Goal: Transaction & Acquisition: Purchase product/service

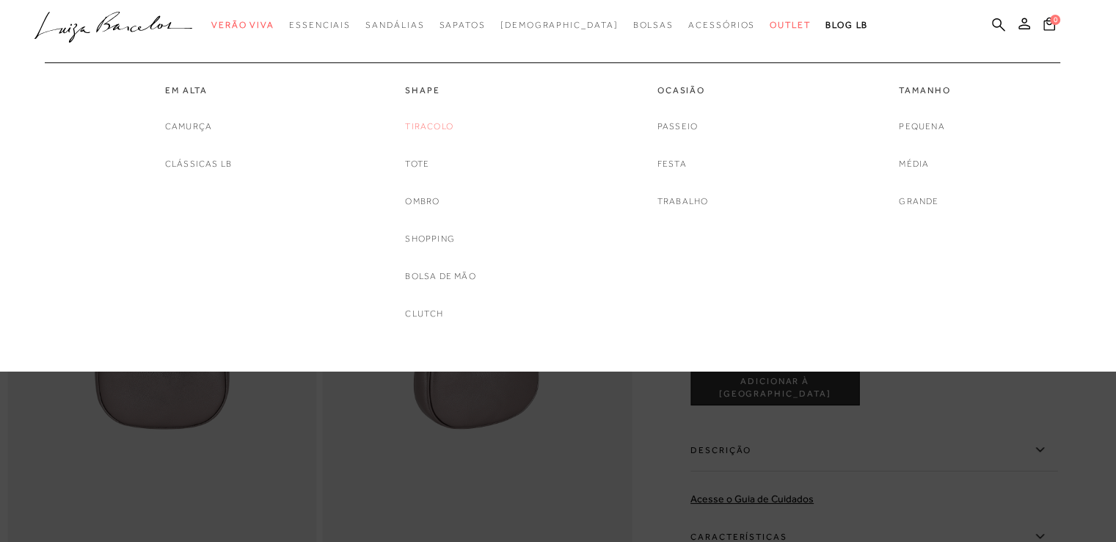
click at [435, 125] on link "Tiracolo" at bounding box center [429, 126] width 48 height 15
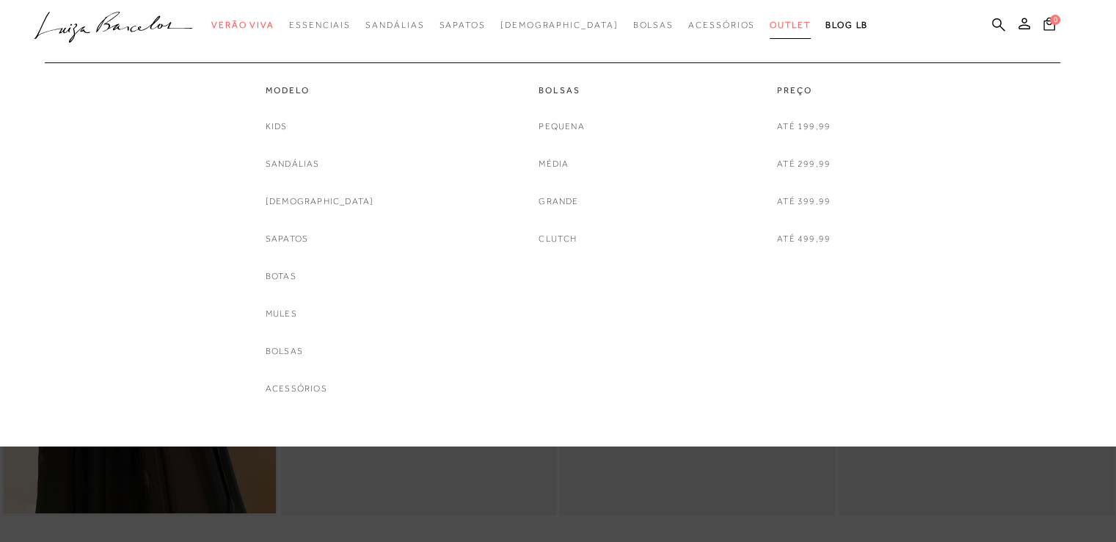
click at [770, 26] on span "Outlet" at bounding box center [790, 25] width 41 height 10
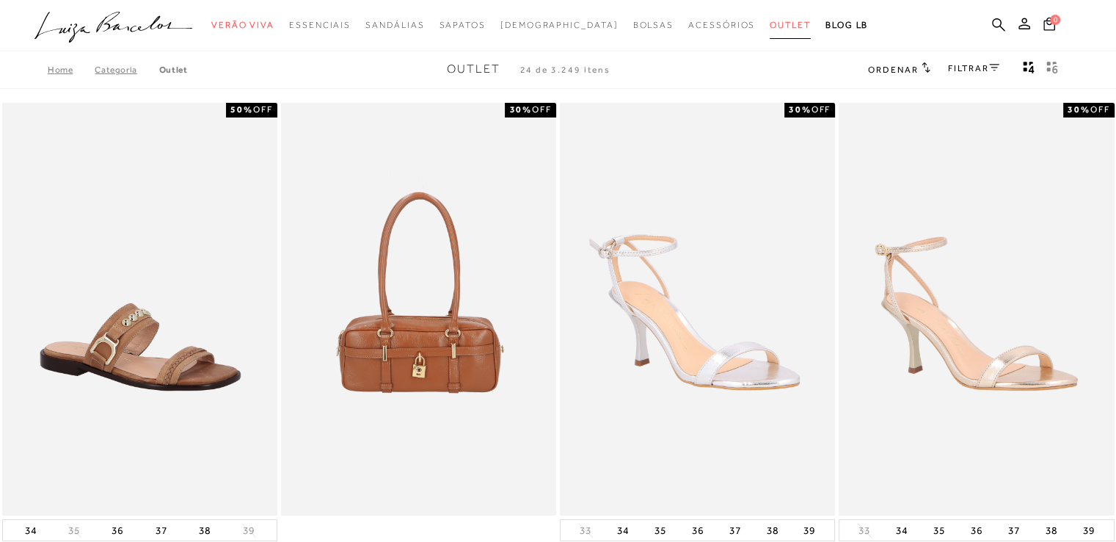
click at [770, 26] on span "Outlet" at bounding box center [790, 25] width 41 height 10
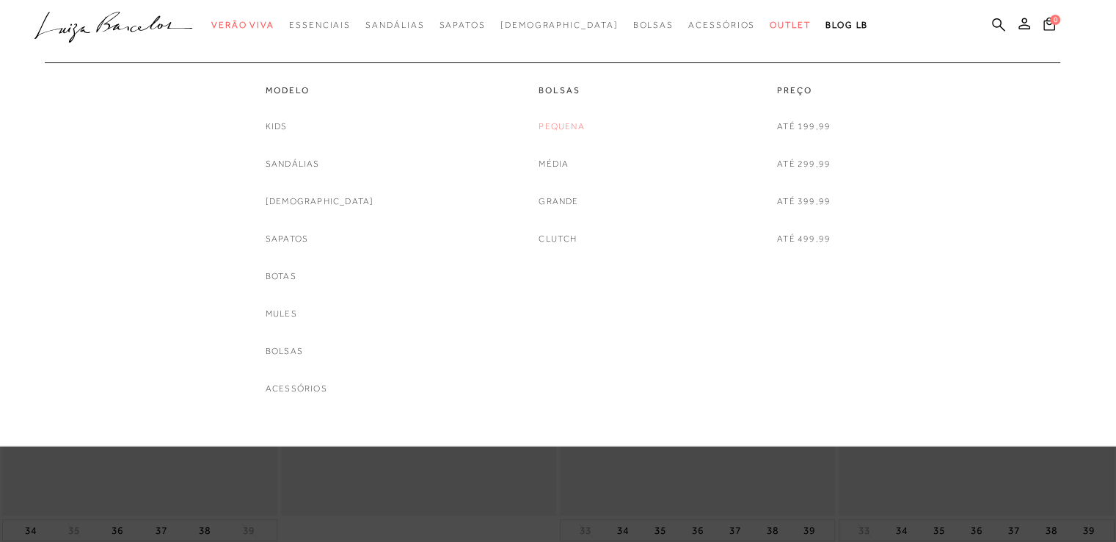
click at [553, 130] on link "Pequena" at bounding box center [561, 126] width 45 height 15
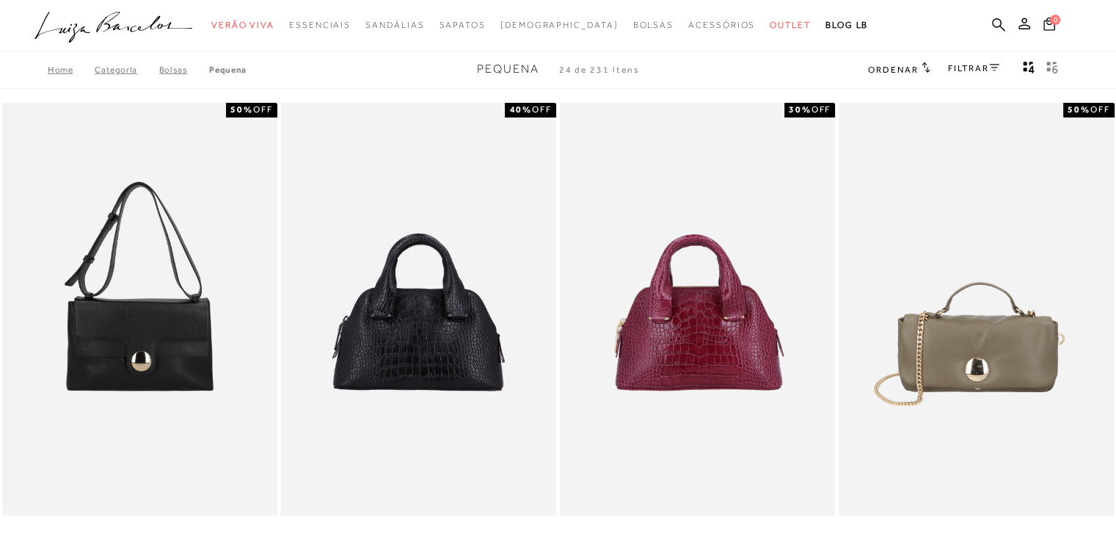
click at [958, 69] on link "FILTRAR" at bounding box center [973, 68] width 51 height 10
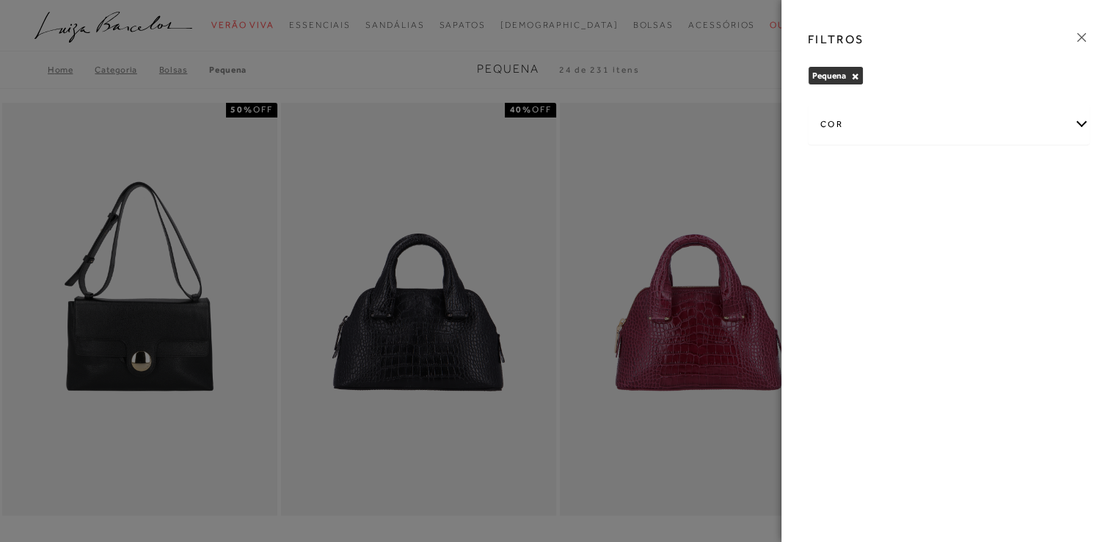
click at [859, 134] on div "cor" at bounding box center [949, 124] width 280 height 39
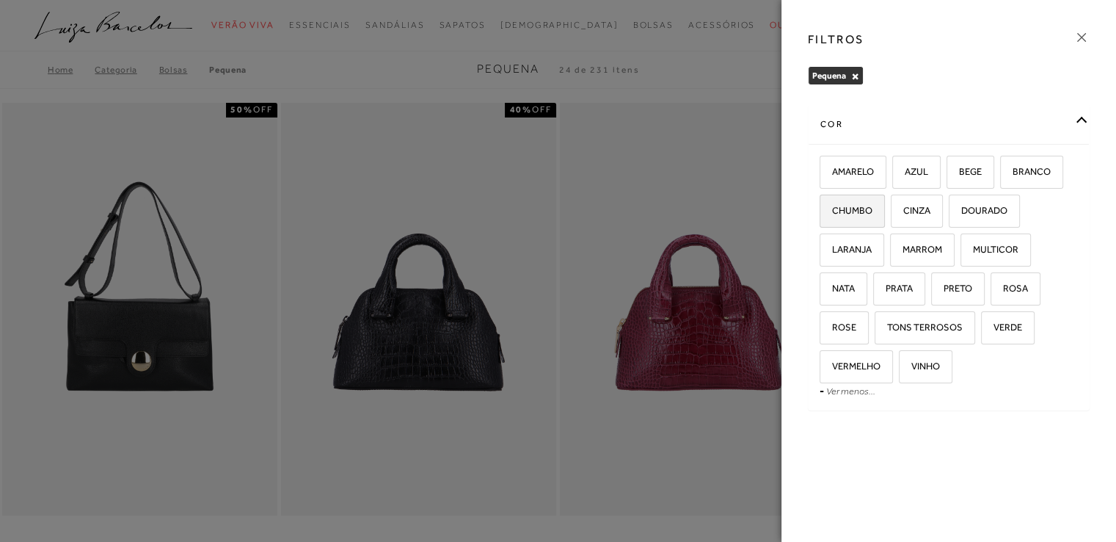
click at [847, 206] on span "CHUMBO" at bounding box center [846, 210] width 51 height 11
click at [832, 206] on input "CHUMBO" at bounding box center [825, 212] width 15 height 15
checkbox input "true"
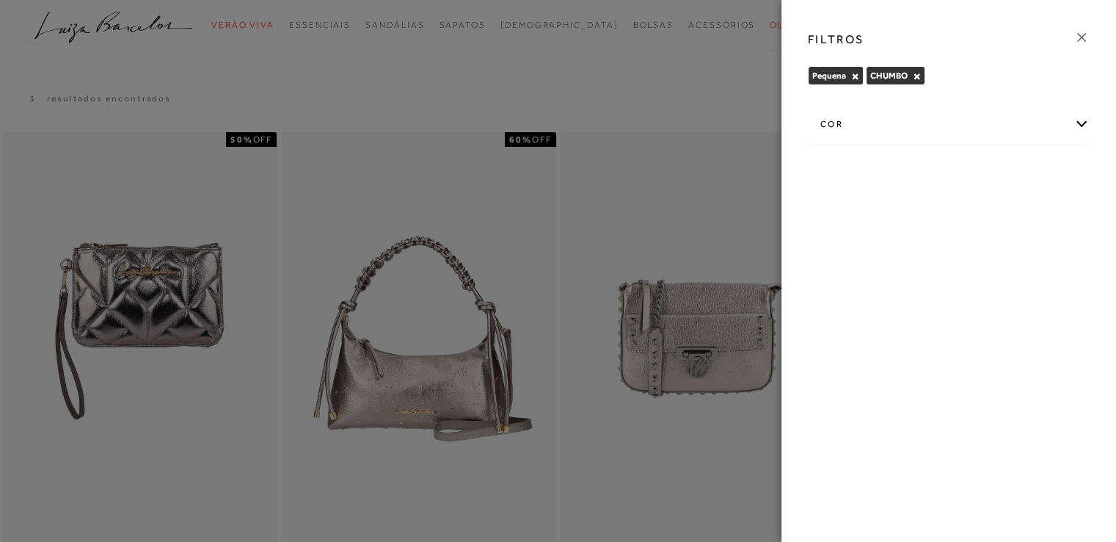
click at [874, 136] on div "cor" at bounding box center [949, 124] width 280 height 39
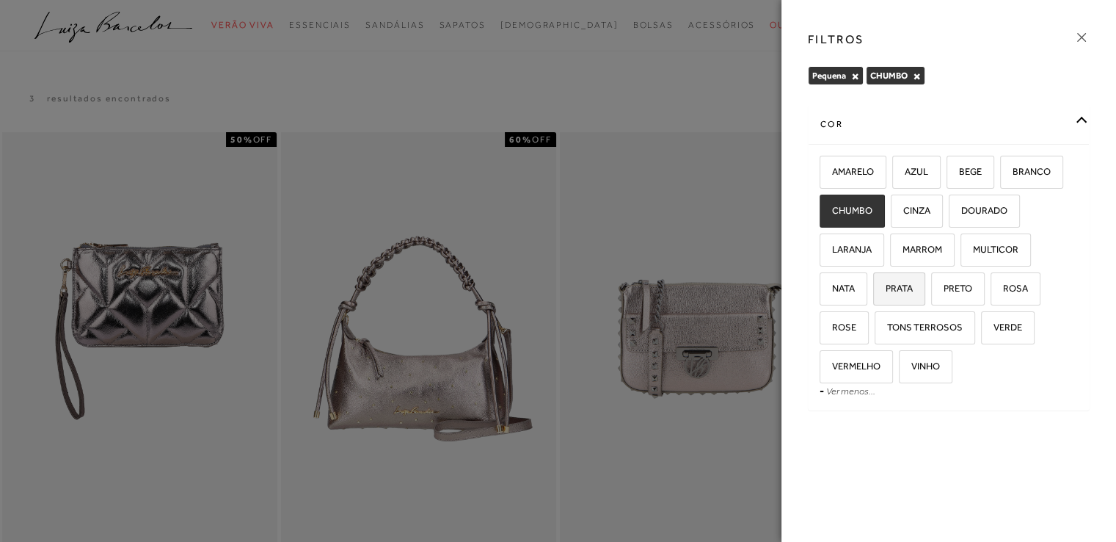
click at [903, 293] on label "PRATA" at bounding box center [899, 289] width 51 height 32
click at [886, 293] on input "PRATA" at bounding box center [878, 290] width 15 height 15
checkbox input "true"
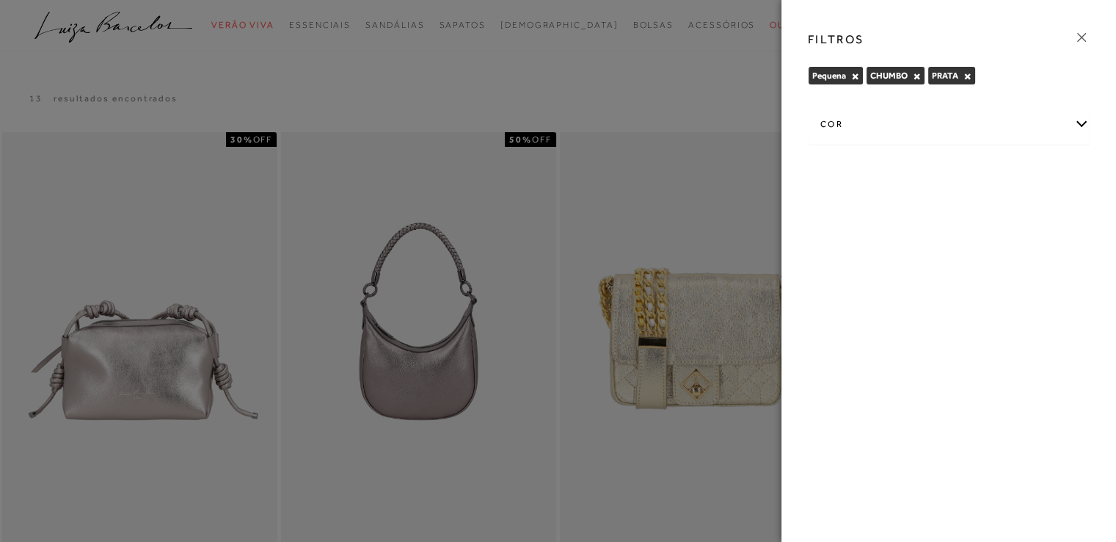
click at [1089, 36] on icon at bounding box center [1082, 37] width 16 height 16
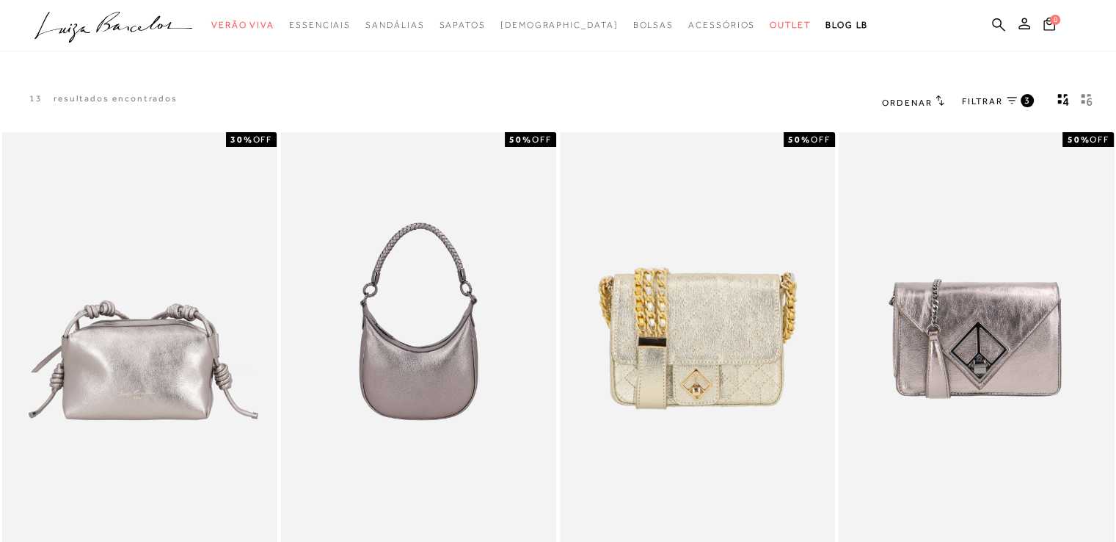
click at [837, 89] on div "13 resultados encontrados Ordenar Padrão 3" at bounding box center [558, 102] width 1116 height 56
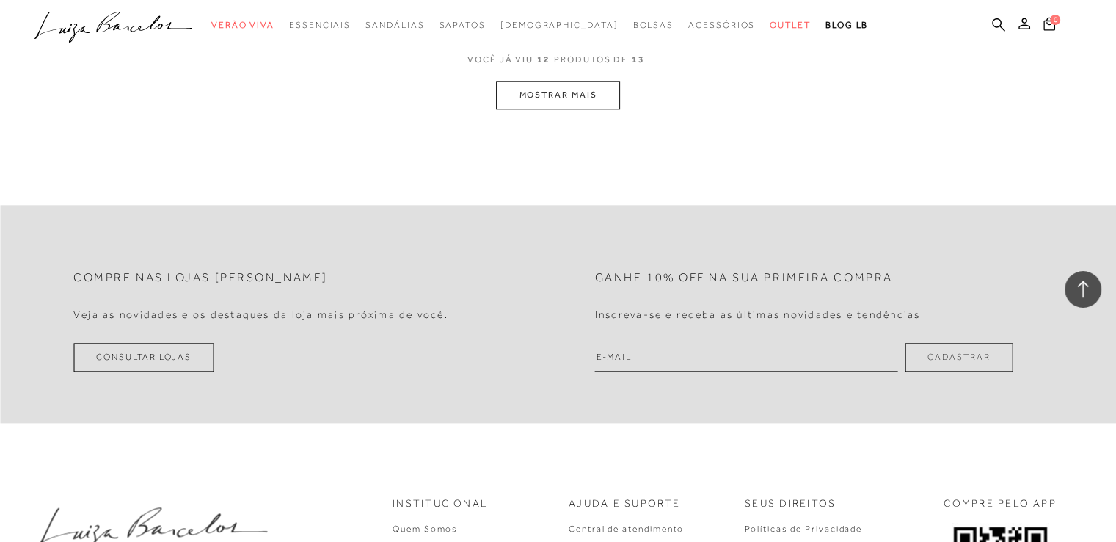
scroll to position [1673, 0]
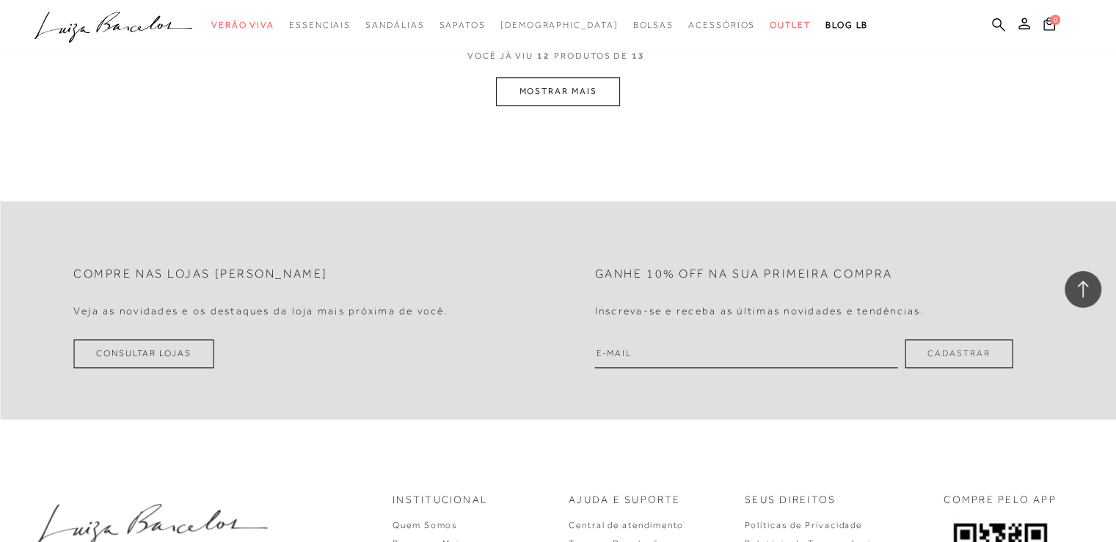
click at [586, 89] on button "MOSTRAR MAIS" at bounding box center [557, 91] width 123 height 29
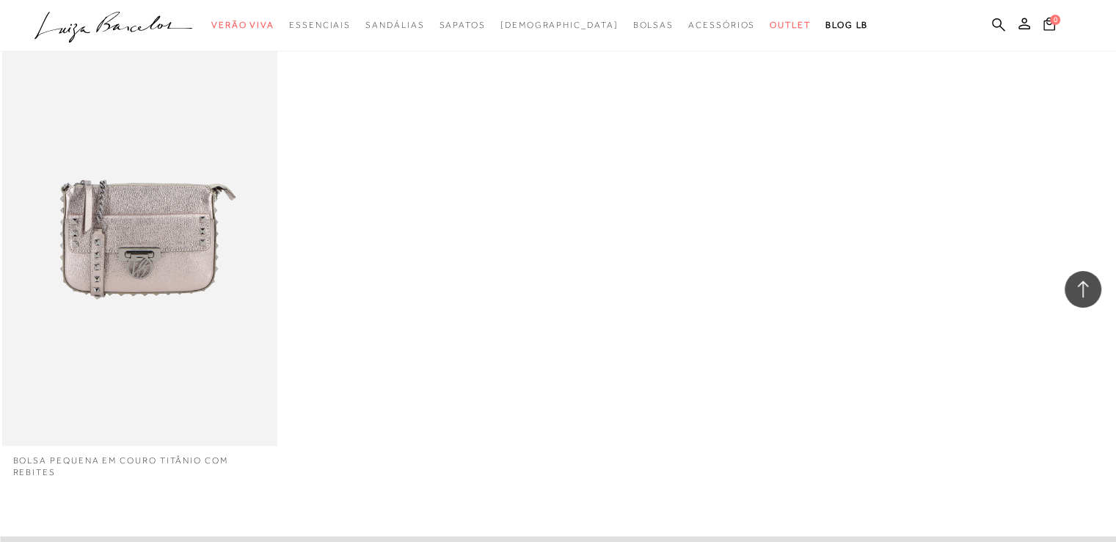
scroll to position [1644, 0]
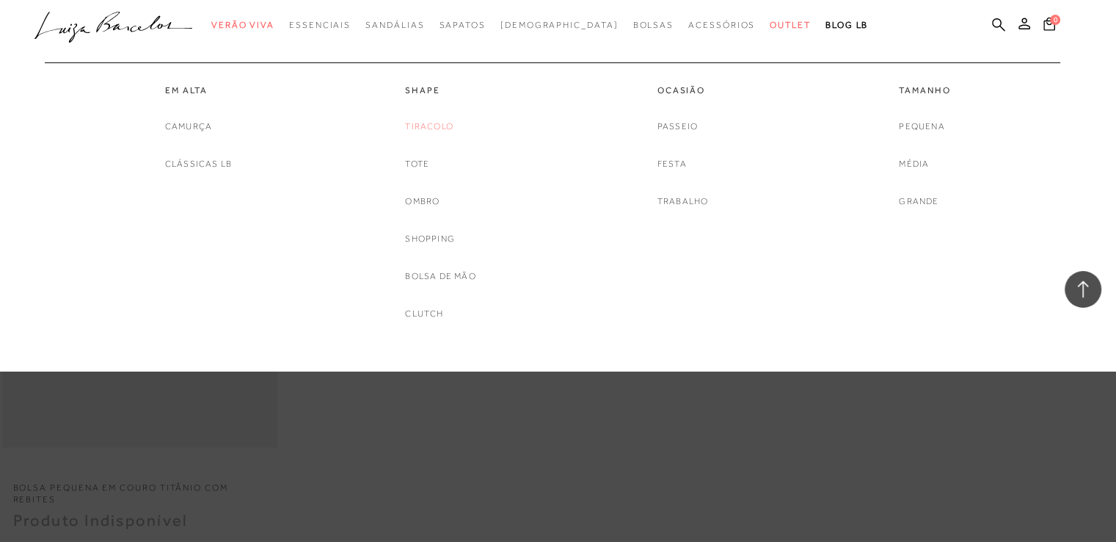
click at [418, 130] on link "Tiracolo" at bounding box center [429, 126] width 48 height 15
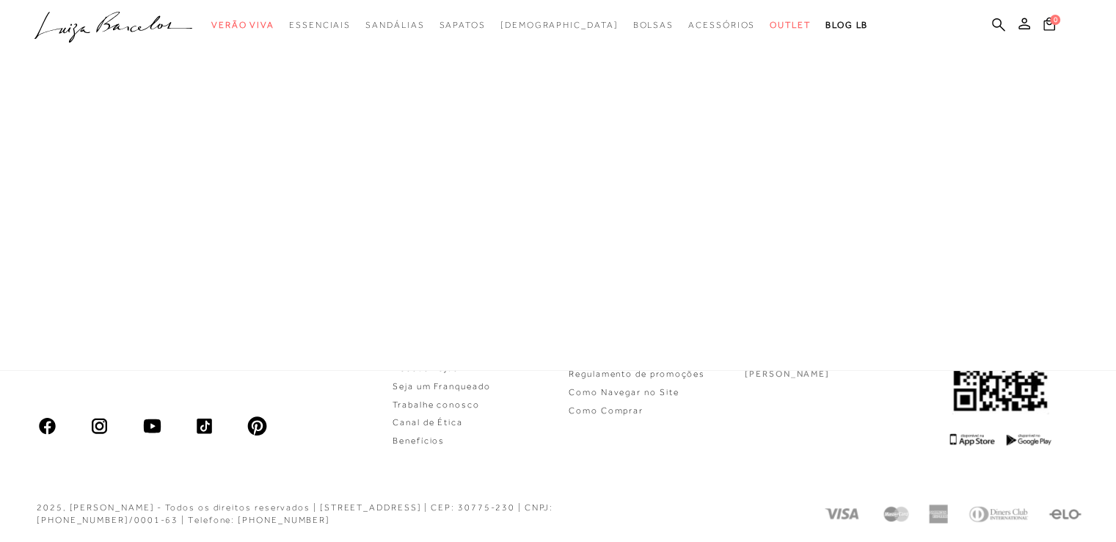
scroll to position [68, 0]
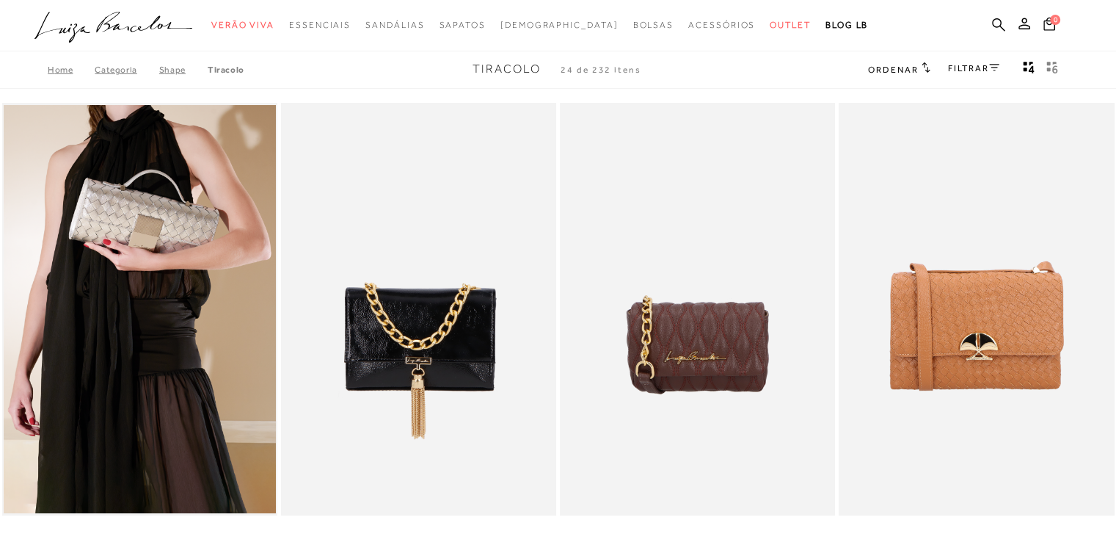
click at [922, 65] on icon at bounding box center [926, 67] width 8 height 10
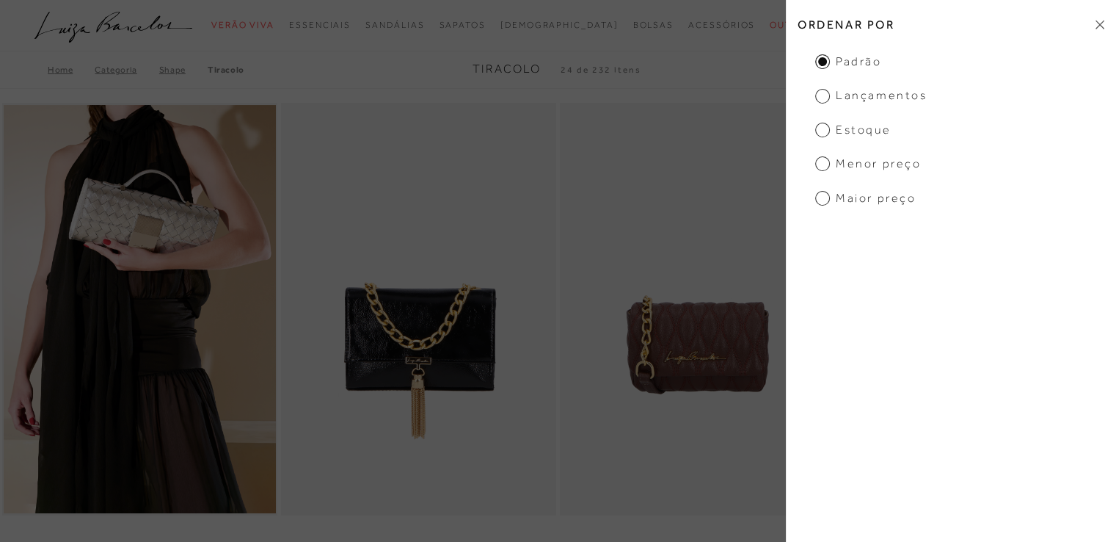
click at [1098, 25] on icon at bounding box center [1100, 25] width 9 height 10
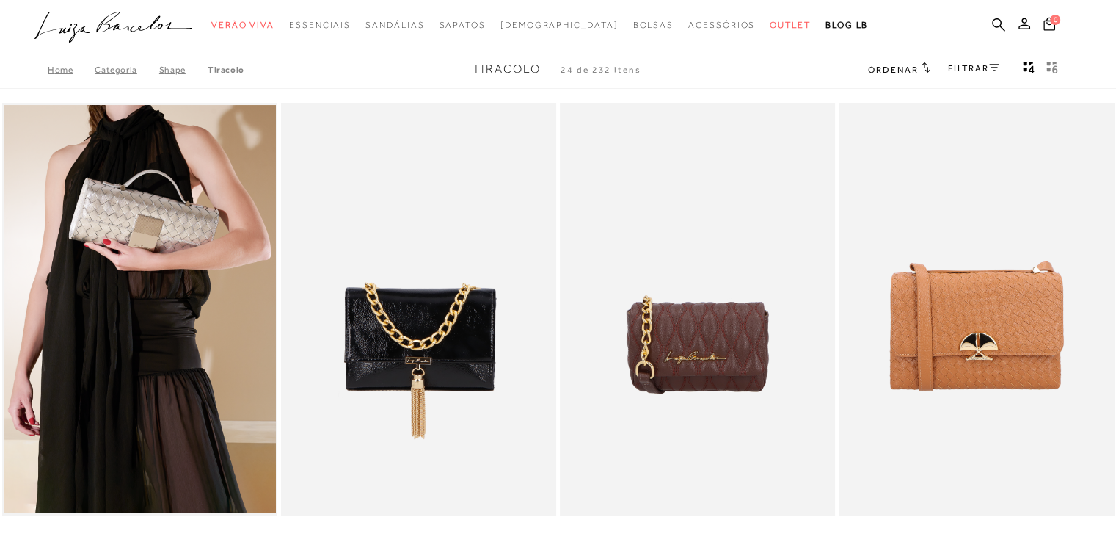
click at [1098, 25] on div "0" at bounding box center [1077, 26] width 77 height 20
click at [963, 67] on link "FILTRAR" at bounding box center [973, 68] width 51 height 10
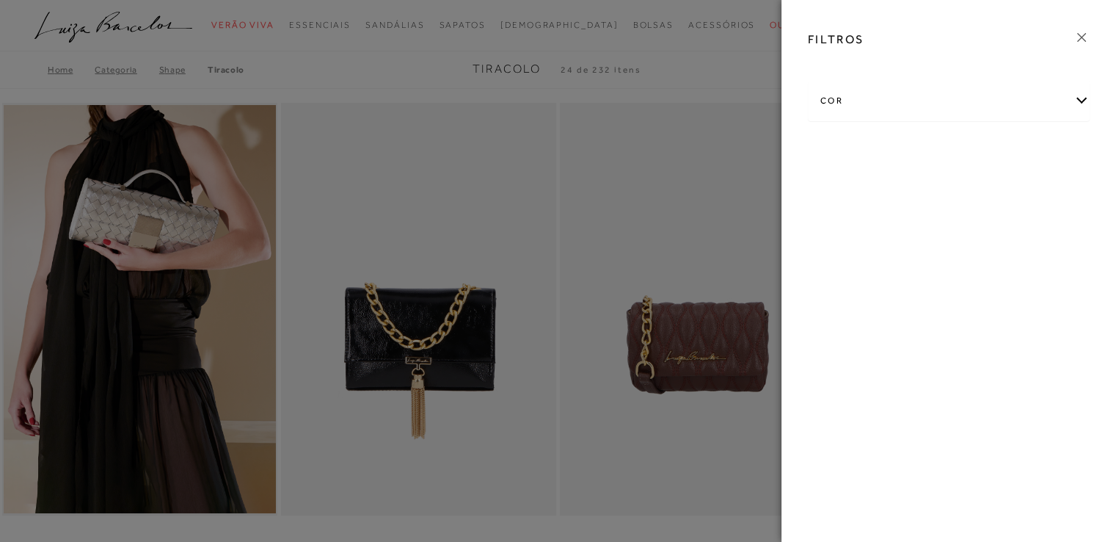
click at [1011, 106] on div "cor" at bounding box center [949, 100] width 280 height 39
click at [851, 252] on link "Ver mais..." at bounding box center [848, 250] width 40 height 11
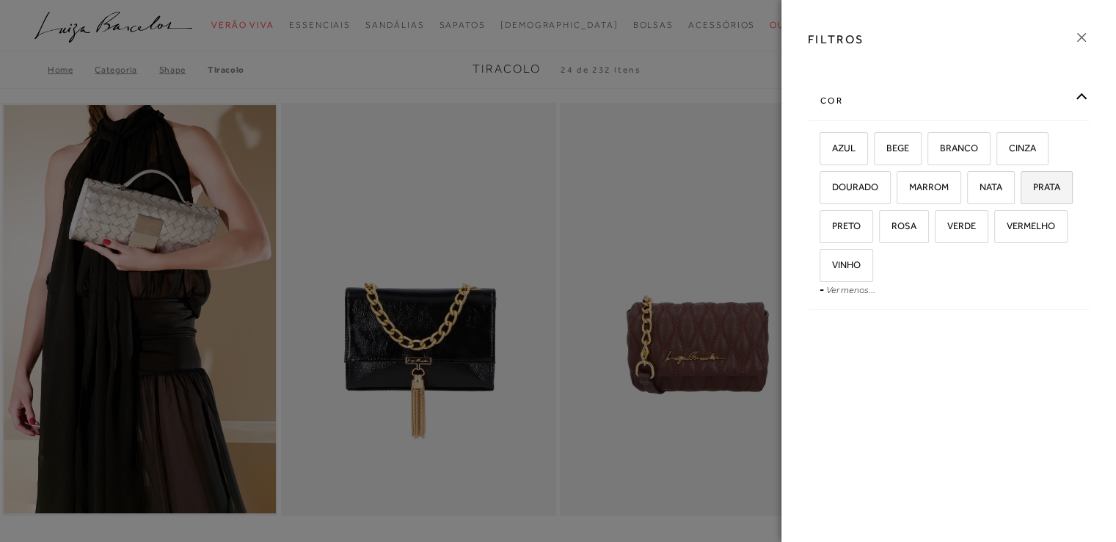
click at [1039, 197] on label "PRATA" at bounding box center [1047, 188] width 51 height 32
click at [1033, 197] on input "PRATA" at bounding box center [1026, 189] width 15 height 15
checkbox input "true"
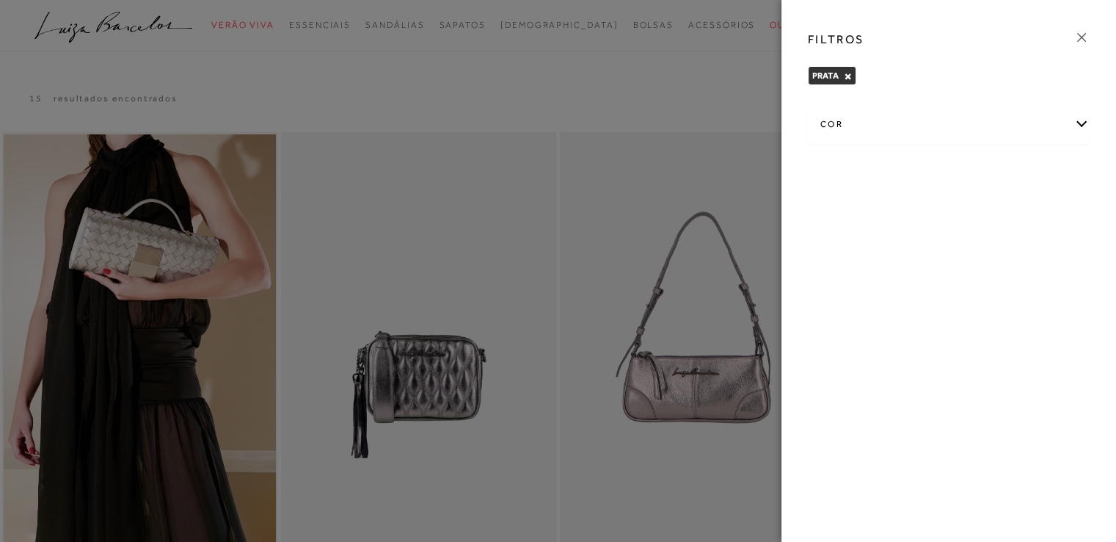
click at [1081, 39] on icon at bounding box center [1082, 37] width 16 height 16
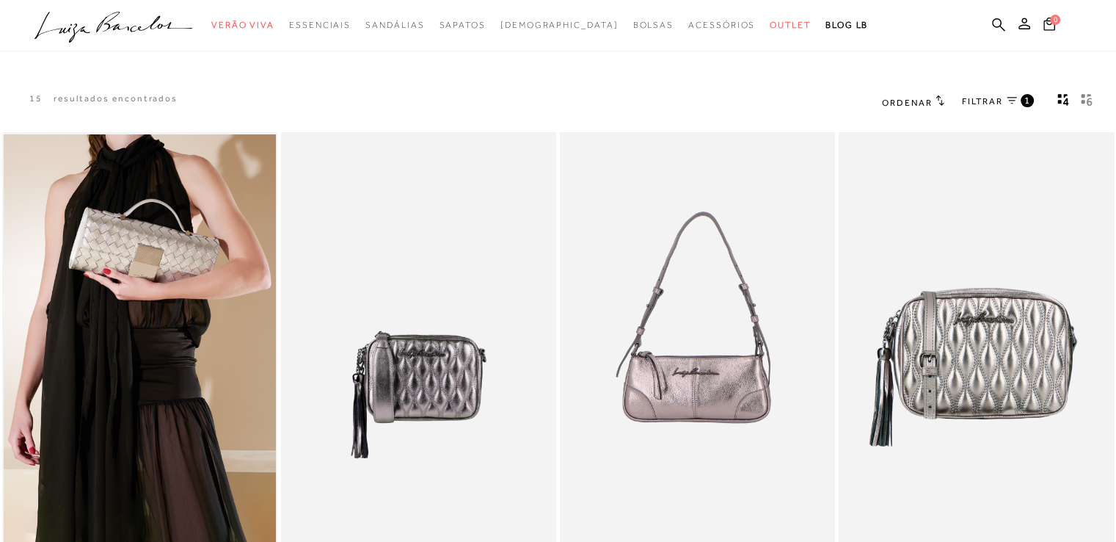
click at [845, 98] on div "15 resultados encontrados Ordenar Padrão 1" at bounding box center [558, 102] width 1116 height 56
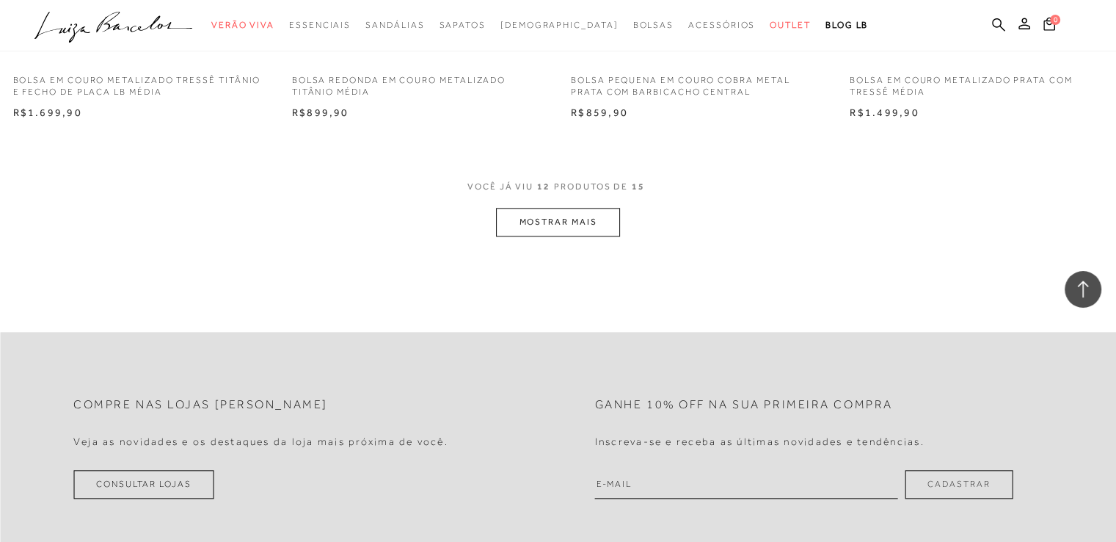
scroll to position [1526, 0]
click at [569, 213] on button "MOSTRAR MAIS" at bounding box center [557, 218] width 123 height 29
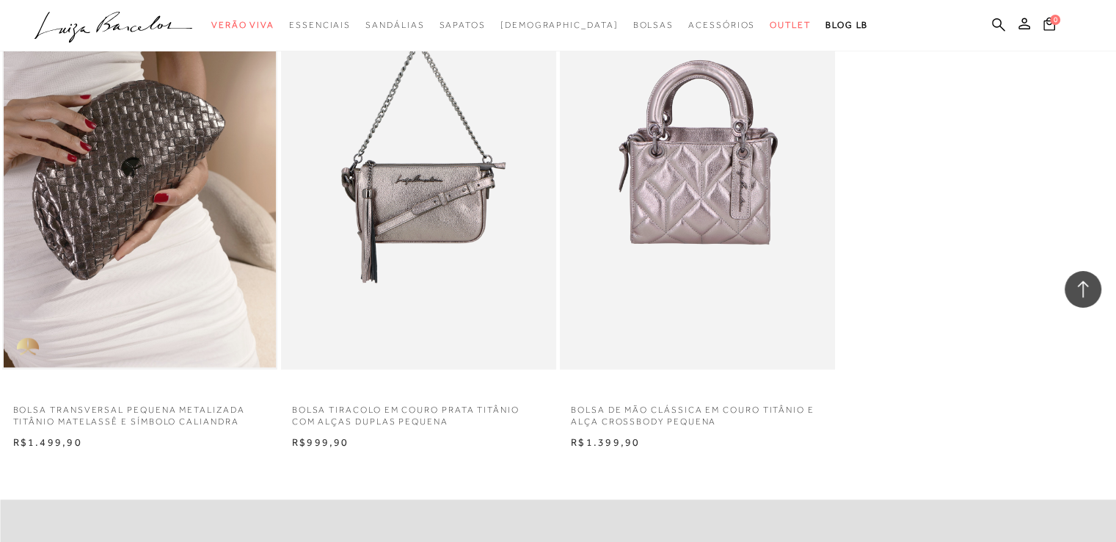
scroll to position [1820, 0]
